Goal: Task Accomplishment & Management: Complete application form

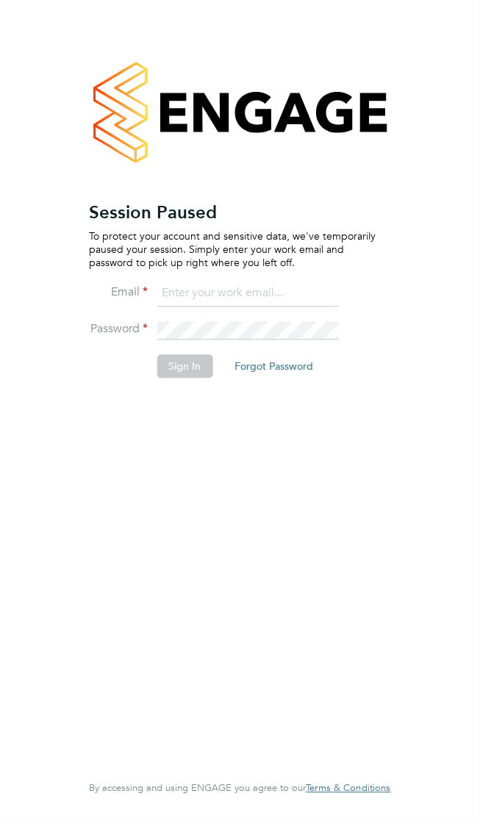
click at [299, 281] on input at bounding box center [248, 294] width 182 height 26
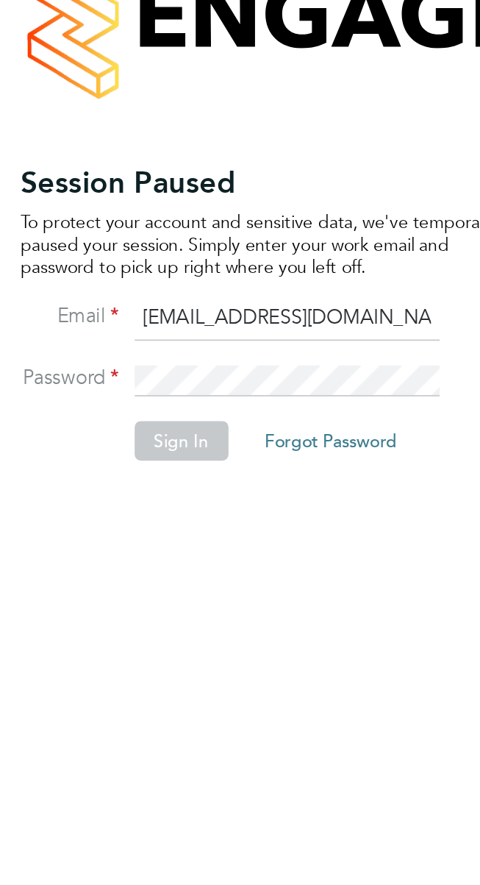
type input "vladcoasas92@gmail.com"
click at [179, 355] on button "Sign In" at bounding box center [185, 367] width 56 height 24
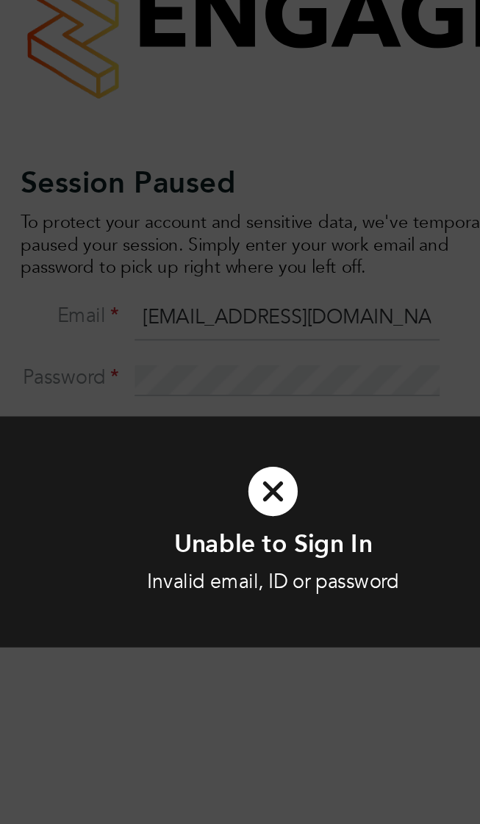
click at [238, 383] on icon at bounding box center [240, 396] width 382 height 57
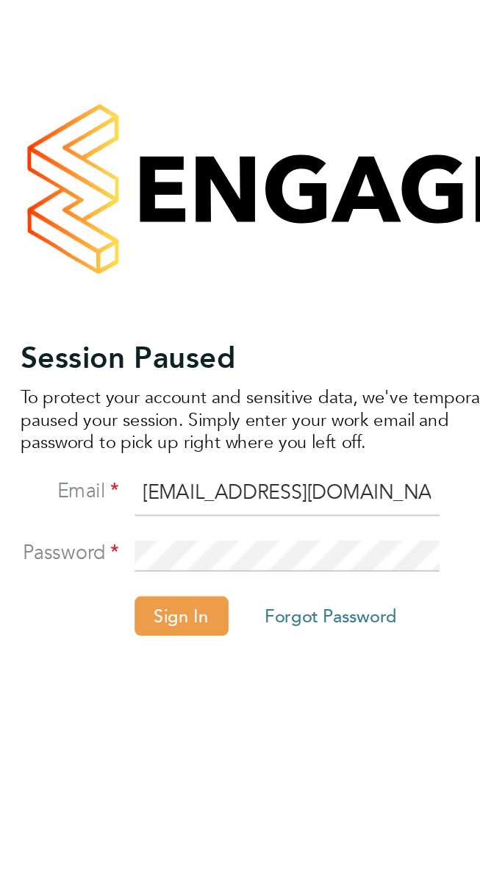
click at [185, 355] on button "Sign In" at bounding box center [185, 367] width 56 height 24
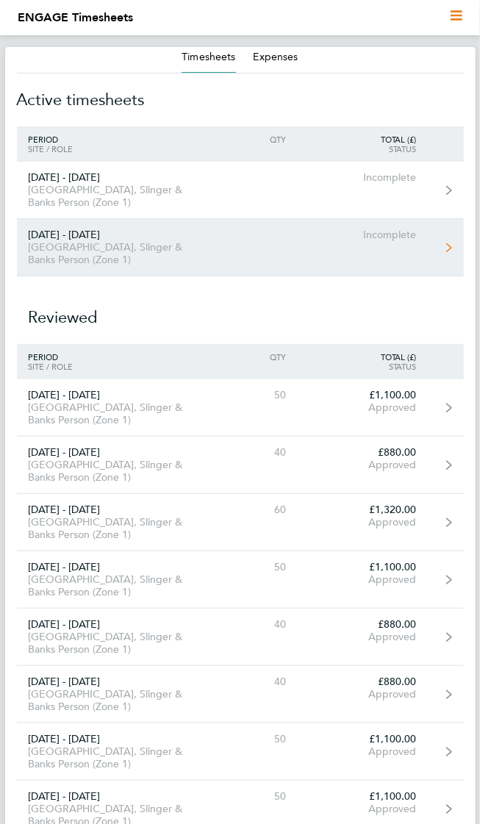
click at [388, 229] on link "[DATE] - [DATE] [GEOGRAPHIC_DATA], Slinger & Banks Person (Zone 1) Incomplete" at bounding box center [240, 247] width 447 height 57
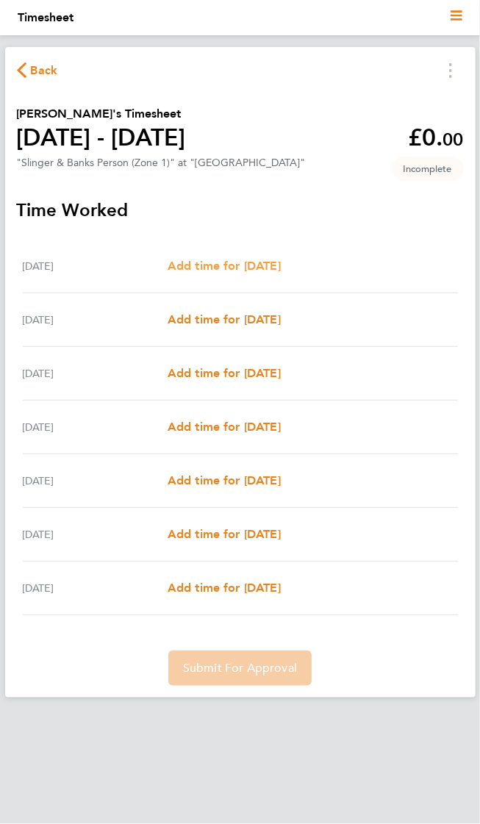
click at [229, 264] on span "Add time for [DATE]" at bounding box center [224, 266] width 113 height 14
select select "30"
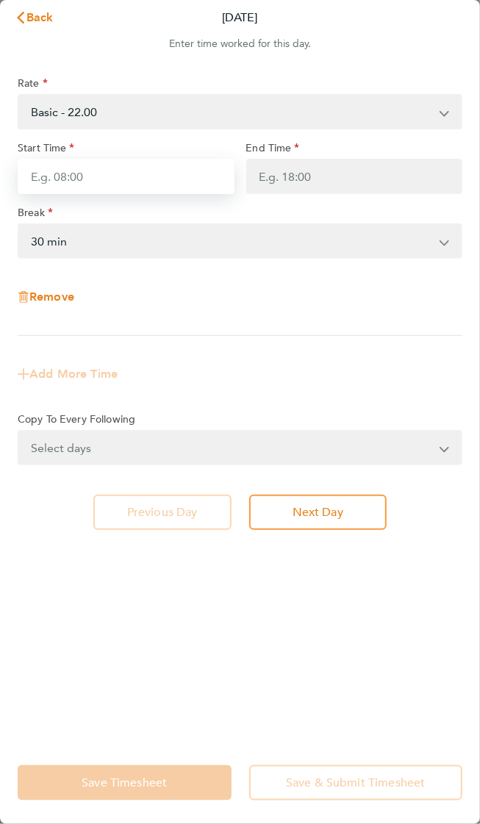
click at [174, 160] on input "Start Time" at bounding box center [126, 176] width 217 height 35
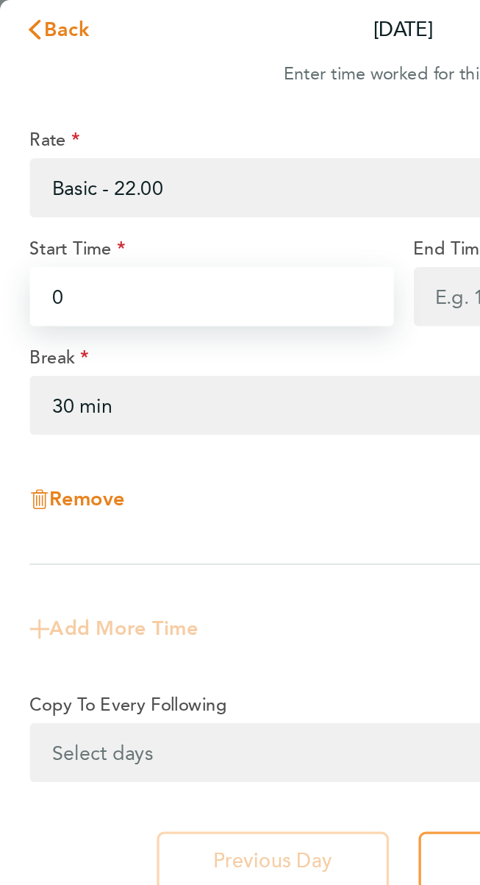
type input "08"
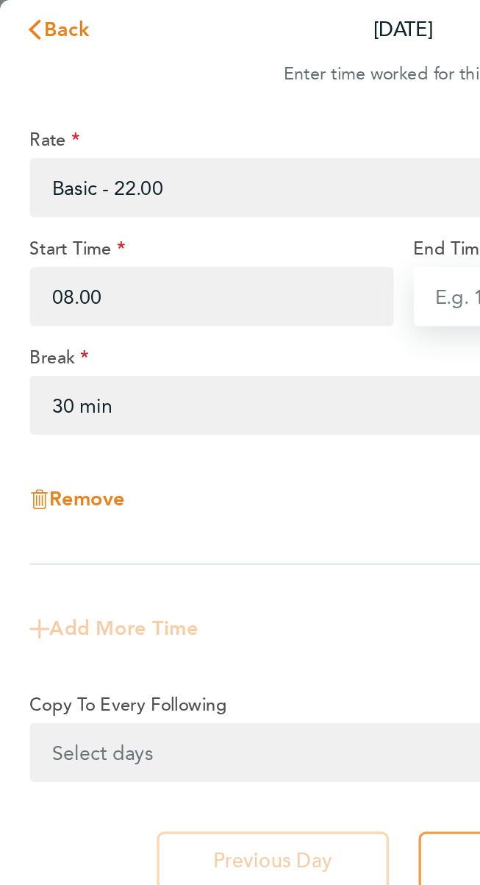
click at [264, 162] on input "End Time" at bounding box center [354, 176] width 217 height 35
type input "08:00"
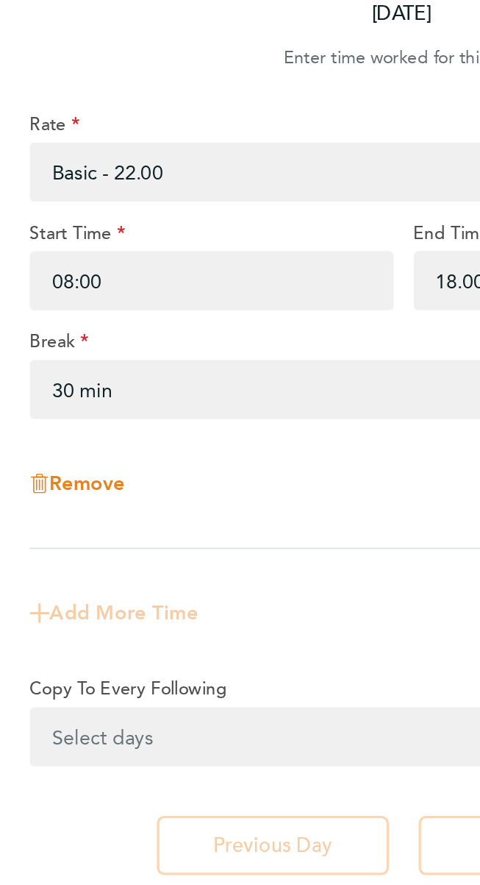
click at [241, 225] on select "0 min 15 min 30 min 45 min 60 min 75 min 90 min" at bounding box center [231, 241] width 424 height 32
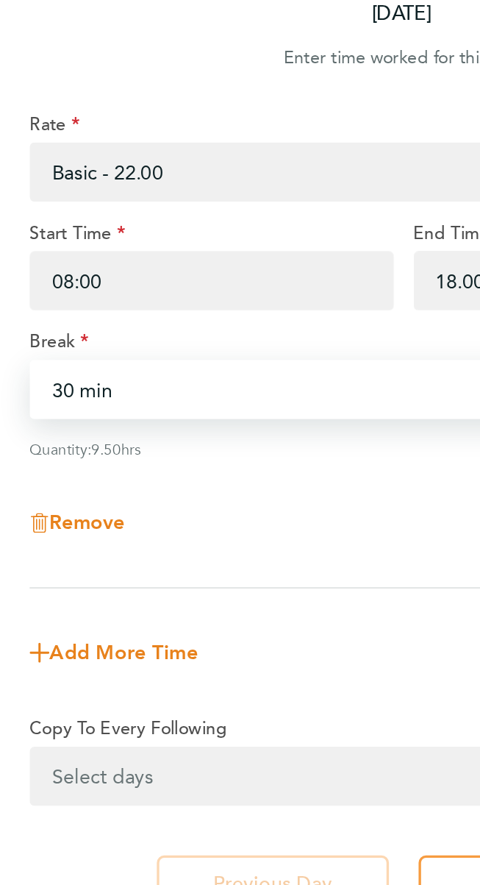
type input "18:00"
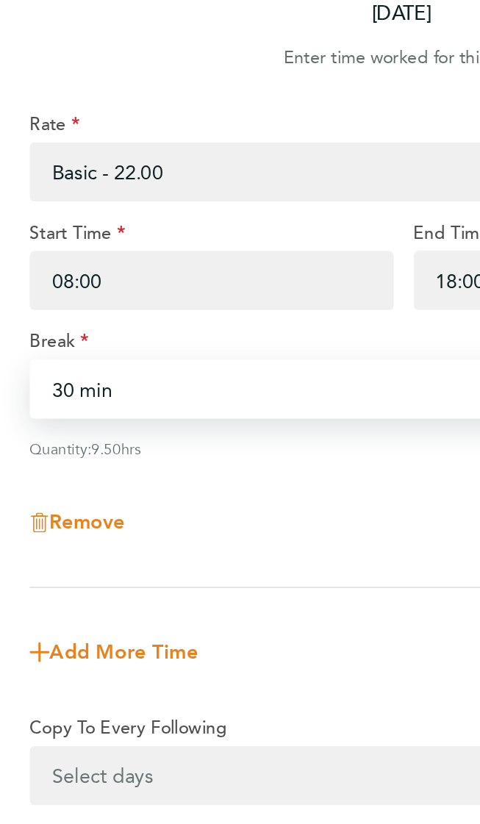
select select "0"
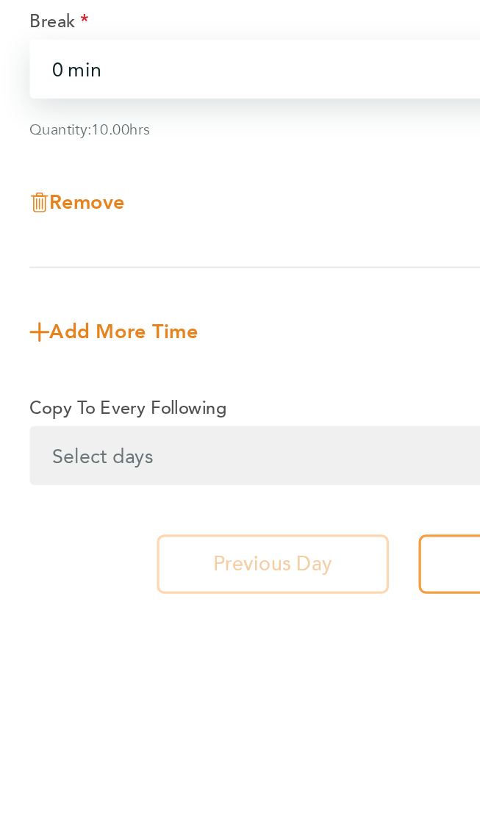
click at [202, 455] on select "Select days Day Weekday (Mon-Fri) Weekend (Sat-Sun) [DATE] [DATE] [DATE] [DATE]…" at bounding box center [232, 471] width 426 height 32
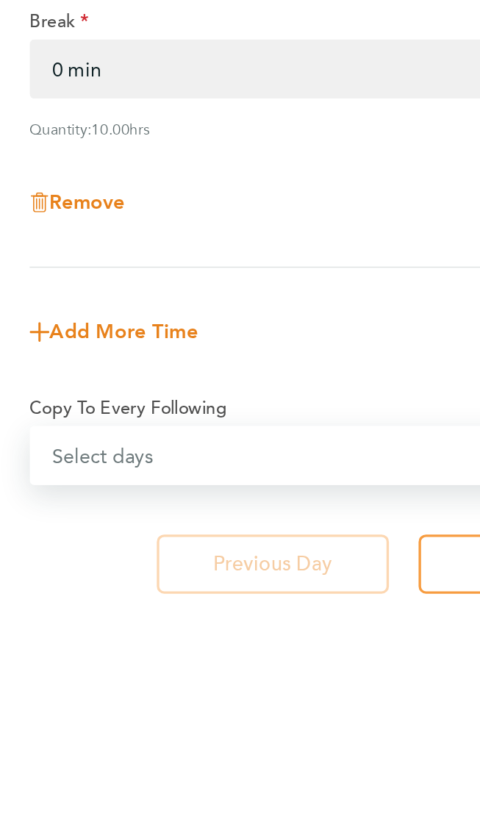
select select "WEEKDAY"
select select "[DATE]"
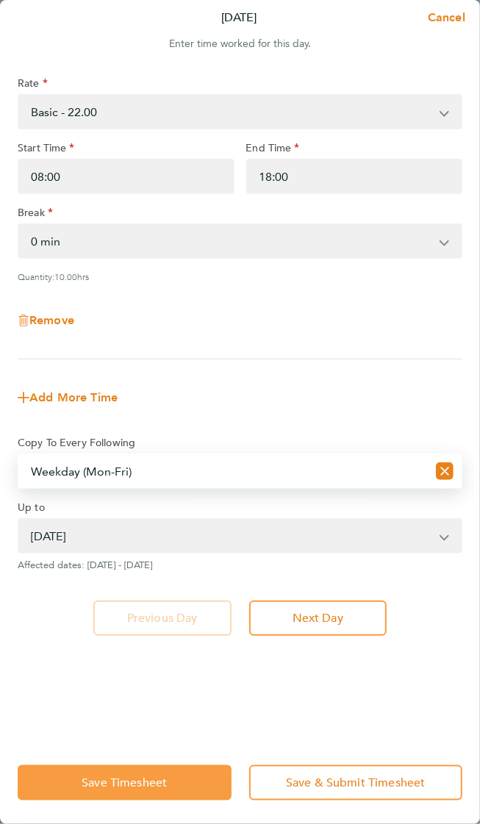
click at [142, 780] on span "Save Timesheet" at bounding box center [124, 783] width 85 height 15
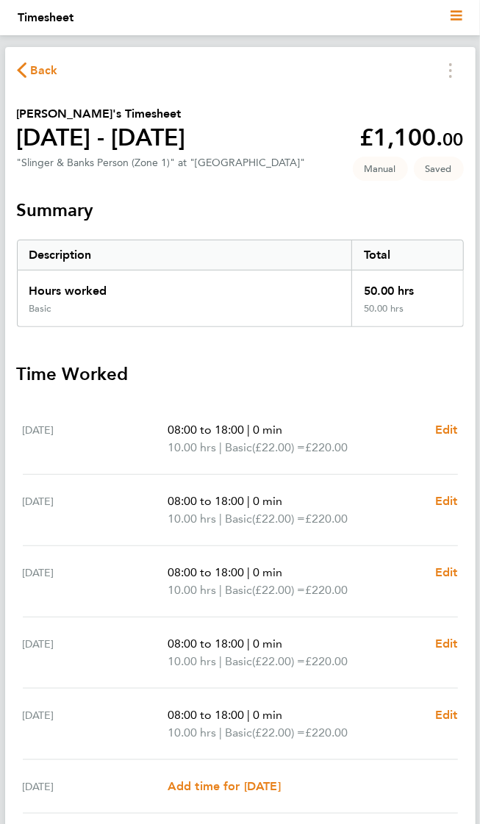
click at [40, 73] on span "Back" at bounding box center [44, 71] width 27 height 18
